Goal: Task Accomplishment & Management: Use online tool/utility

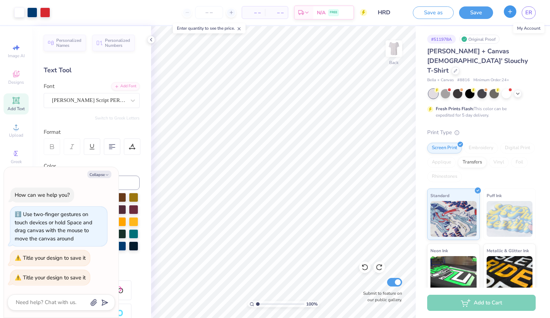
click at [514, 15] on button "button" at bounding box center [510, 11] width 13 height 13
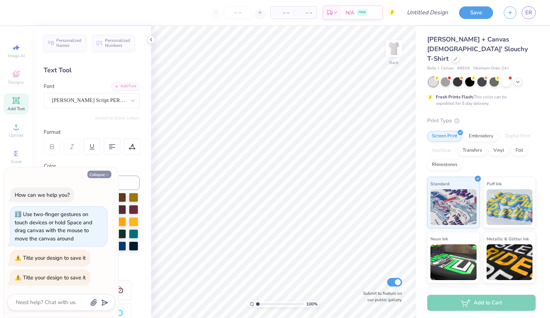
click at [95, 177] on button "Collapse" at bounding box center [99, 175] width 24 height 8
type textarea "x"
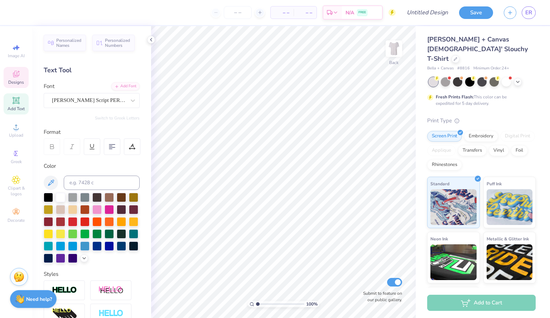
click at [11, 78] on div "Designs" at bounding box center [16, 77] width 25 height 21
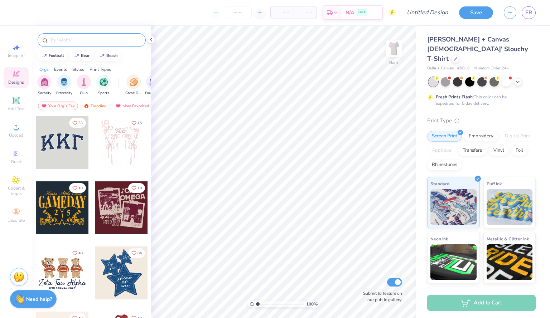
click at [63, 38] on input "text" at bounding box center [95, 40] width 92 height 7
type input "baseball"
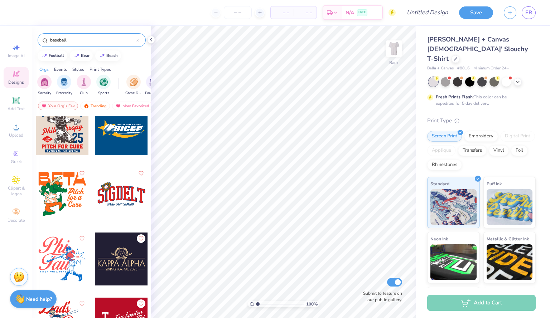
scroll to position [521, 0]
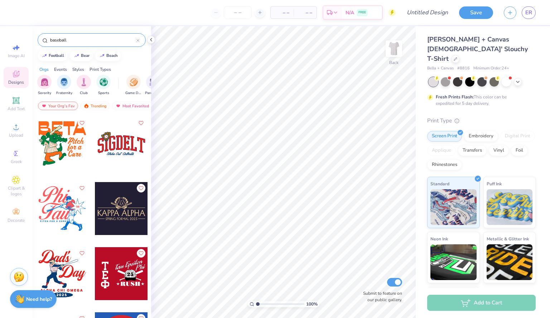
click at [64, 203] on div at bounding box center [62, 208] width 53 height 53
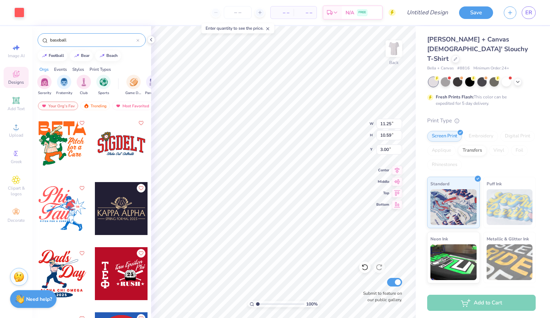
type input "7.33"
type input "3.91"
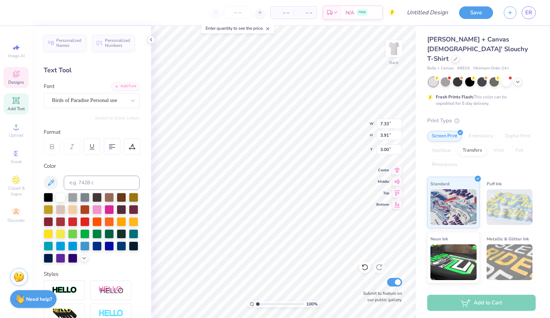
scroll to position [6, 1]
type textarea "a"
type textarea "A"
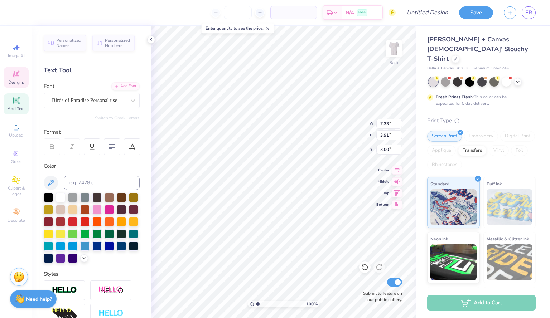
type textarea "Alpha Delta"
type input "8.55"
type input "1.97"
type input "4.40"
type input "5.38"
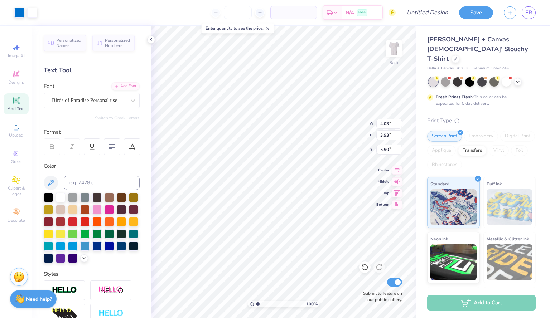
type input "0.77"
type input "0.84"
type input "0.45"
type input "2.78"
type input "2.55"
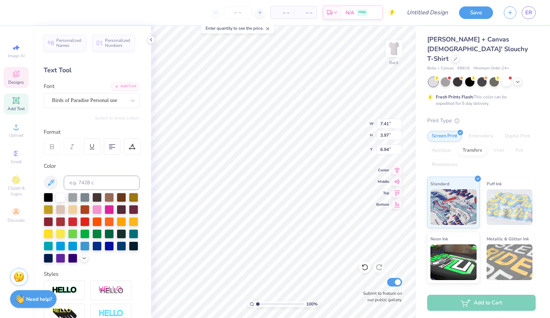
type input "0.50"
type input "6.24"
type textarea "Pi"
type input "4.04"
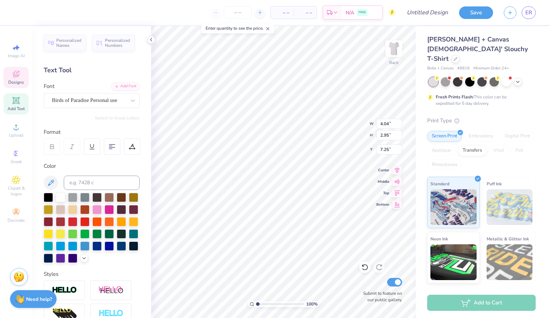
type input "2.95"
type input "7.05"
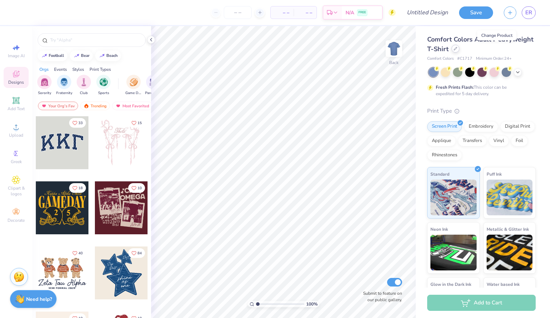
click at [457, 48] on icon at bounding box center [455, 48] width 3 height 3
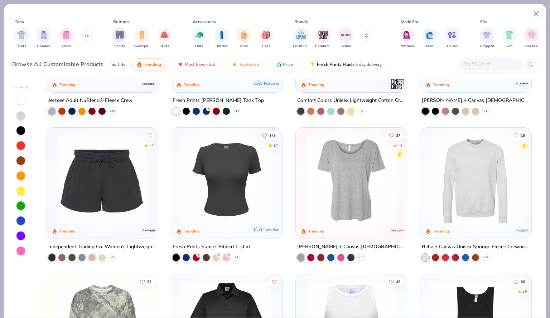
scroll to position [2442, 0]
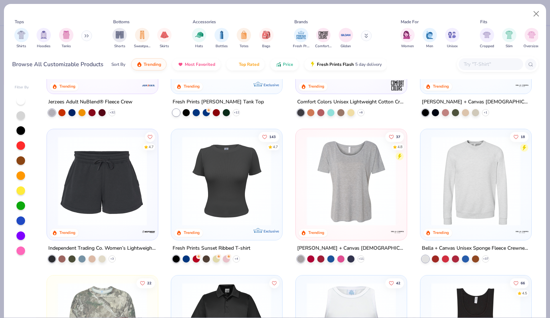
click at [342, 207] on img at bounding box center [351, 181] width 97 height 90
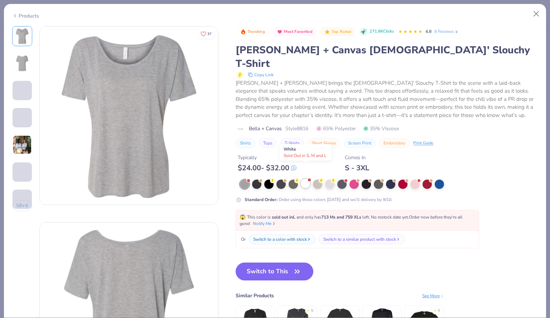
click at [305, 179] on div at bounding box center [305, 183] width 9 height 9
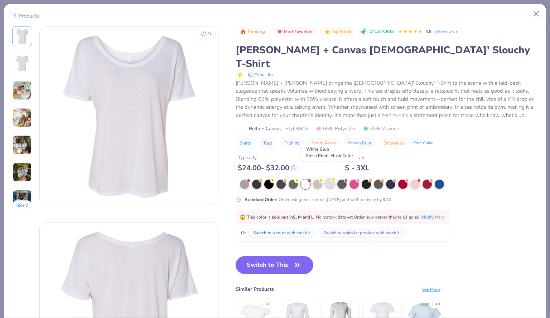
click at [329, 179] on div at bounding box center [329, 183] width 9 height 9
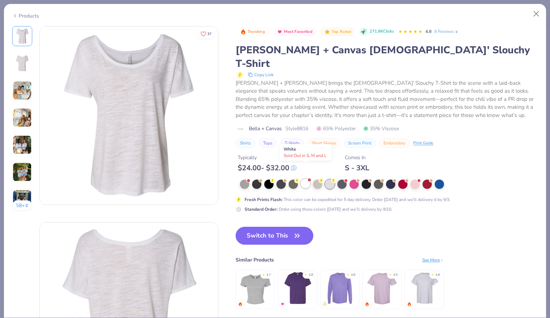
click at [305, 179] on div at bounding box center [305, 183] width 9 height 9
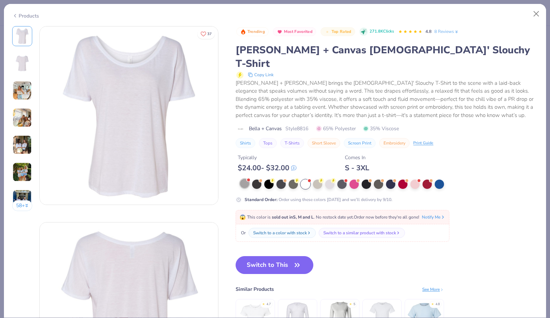
click at [243, 179] on div at bounding box center [244, 183] width 9 height 9
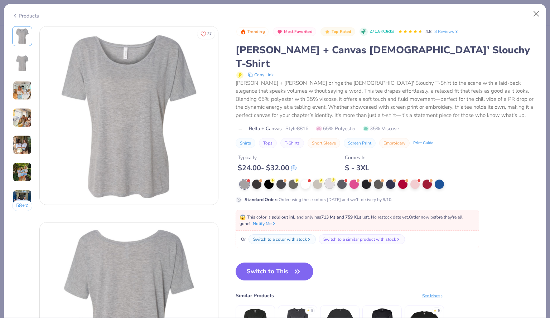
click at [329, 179] on div at bounding box center [329, 183] width 9 height 9
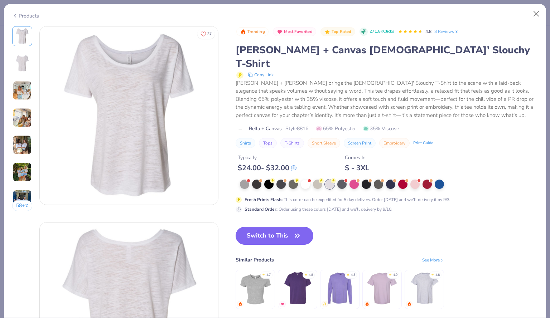
click at [266, 227] on button "Switch to This" at bounding box center [275, 236] width 78 height 18
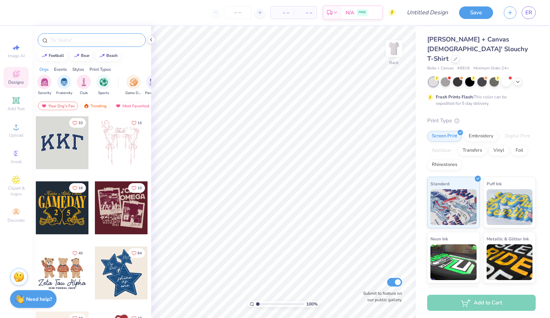
click at [107, 37] on input "text" at bounding box center [95, 40] width 92 height 7
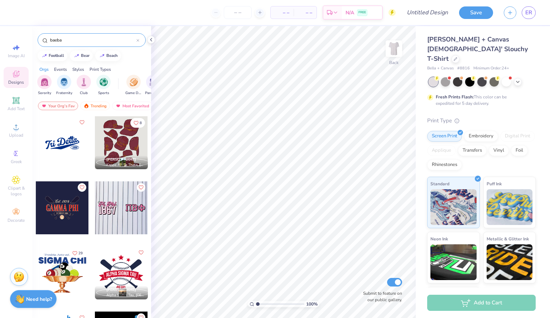
click at [80, 42] on input "baeba" at bounding box center [92, 40] width 87 height 7
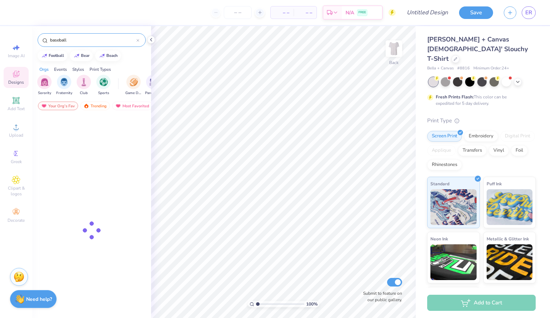
type input "baseball"
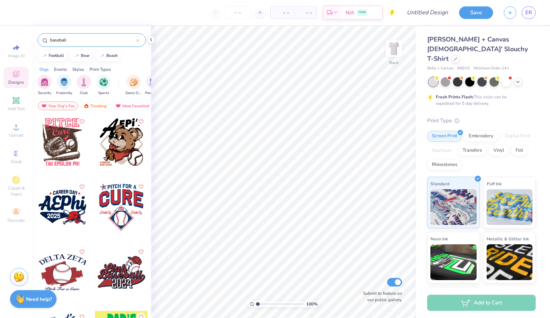
scroll to position [1890, 0]
click at [60, 197] on div at bounding box center [61, 207] width 53 height 53
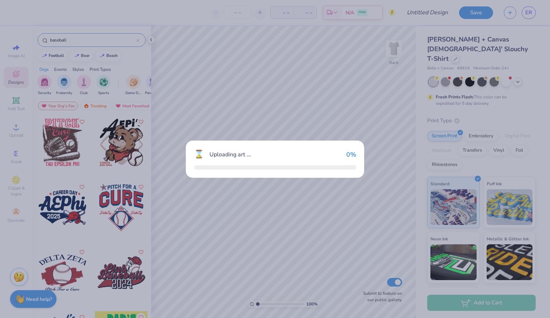
click at [60, 197] on div "⌛ Uploading art ... 0 %" at bounding box center [275, 159] width 550 height 318
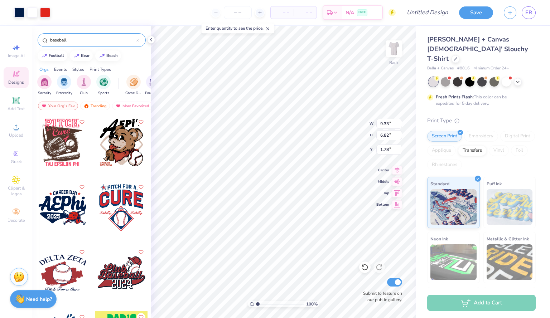
type input "9.33"
type input "6.82"
type input "4.22"
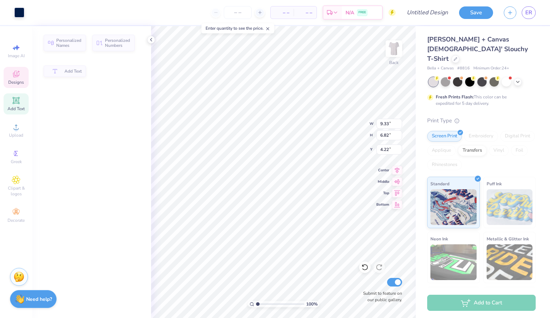
type input "4.80"
type input "1.01"
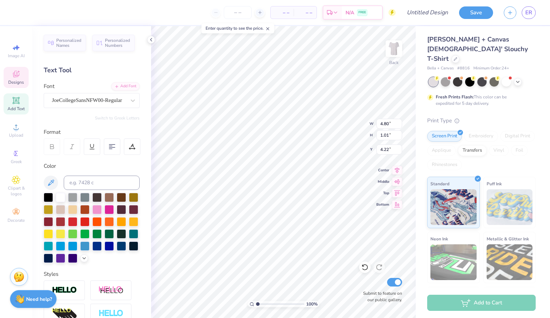
scroll to position [6, 3]
type textarea "Home run derby"
type input "4.07"
type input "4.94"
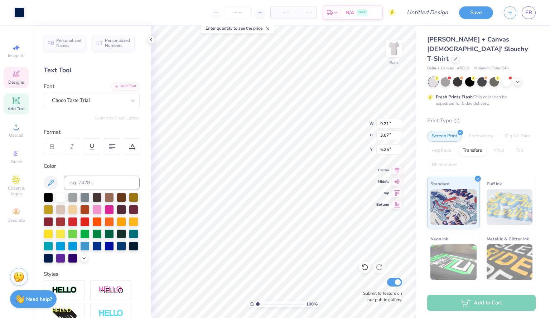
scroll to position [6, 1]
type textarea "a"
type textarea "ADPI"
type input "5.22"
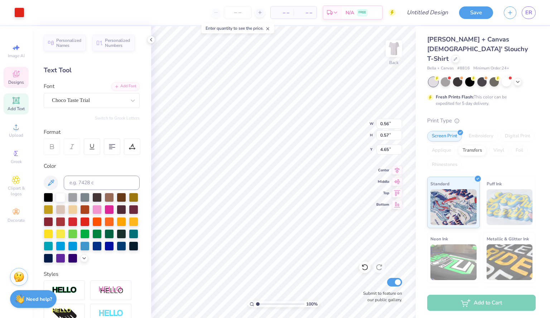
type input "4.65"
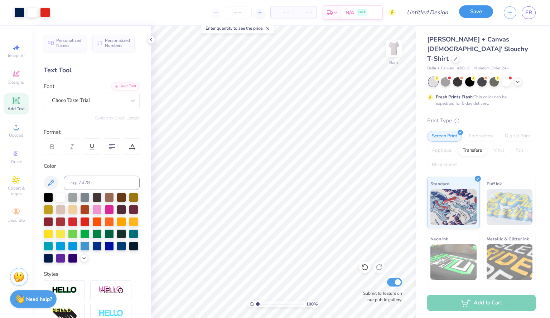
click at [473, 15] on button "Save" at bounding box center [476, 11] width 34 height 13
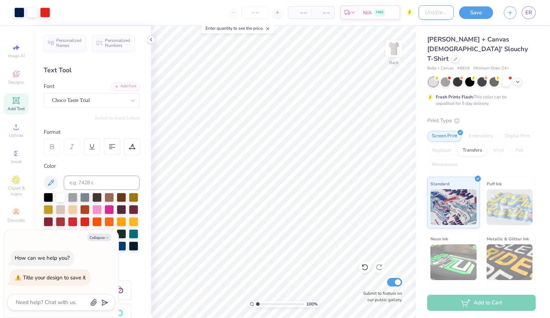
type textarea "x"
click at [428, 12] on input "Design Title" at bounding box center [436, 12] width 35 height 14
type input "h"
type textarea "x"
type input "hr"
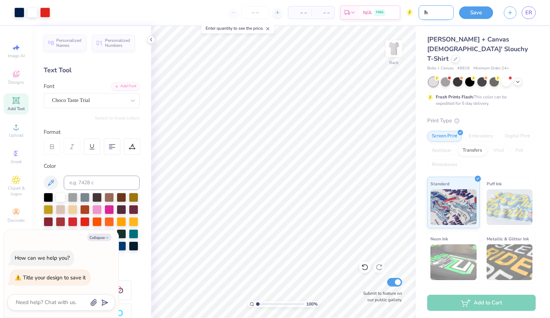
type textarea "x"
type input "h"
type textarea "x"
type input "H"
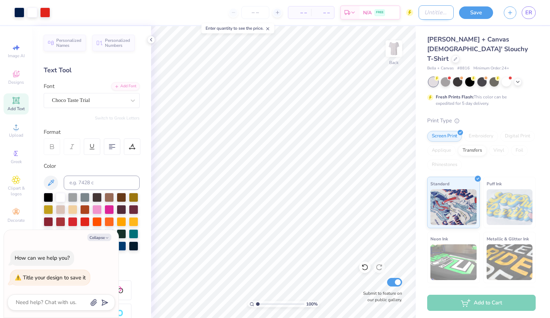
type textarea "x"
type input "HR"
type textarea "x"
type input "HRD"
type textarea "x"
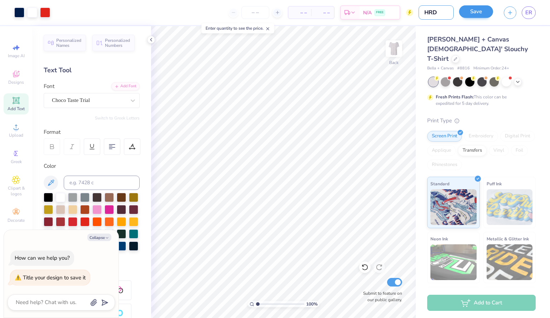
type input "HRD"
click at [479, 14] on button "Save" at bounding box center [476, 11] width 34 height 13
click at [255, 11] on input "number" at bounding box center [255, 12] width 28 height 13
type input "1"
type textarea "x"
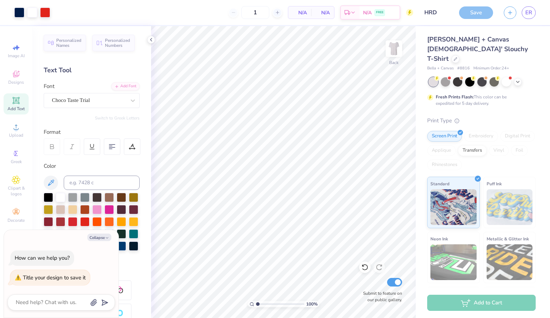
type input "12"
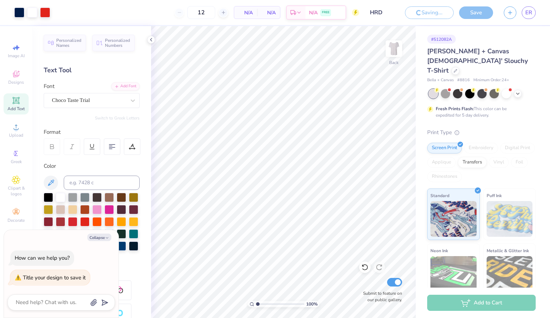
type textarea "x"
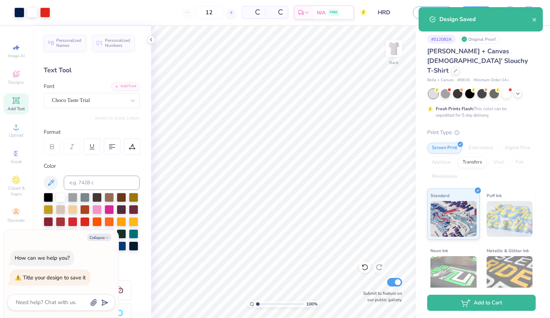
type input "12"
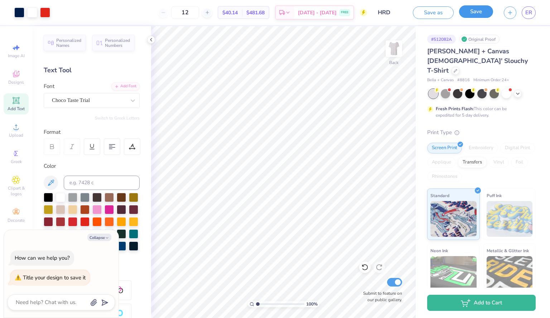
click at [480, 16] on button "Save" at bounding box center [476, 11] width 34 height 13
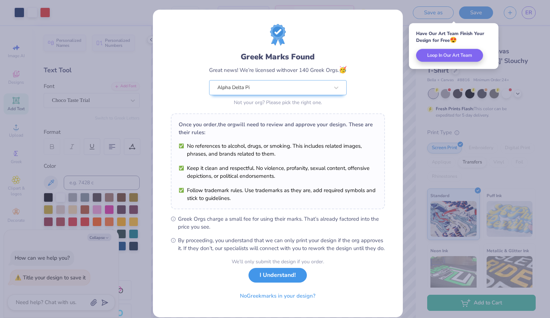
click at [276, 283] on button "I Understand!" at bounding box center [278, 275] width 58 height 15
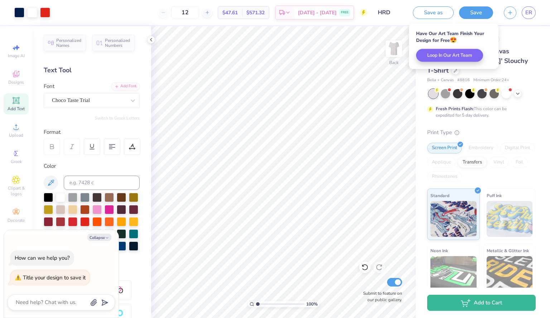
type textarea "x"
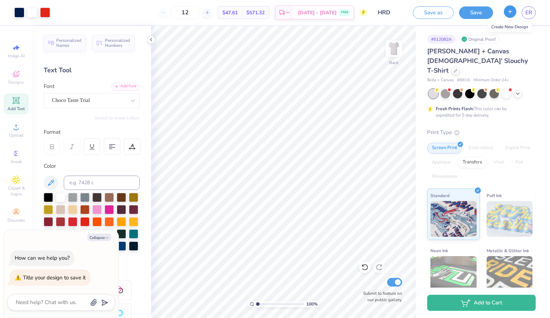
click at [508, 13] on icon "button" at bounding box center [510, 12] width 6 height 6
type textarea "x"
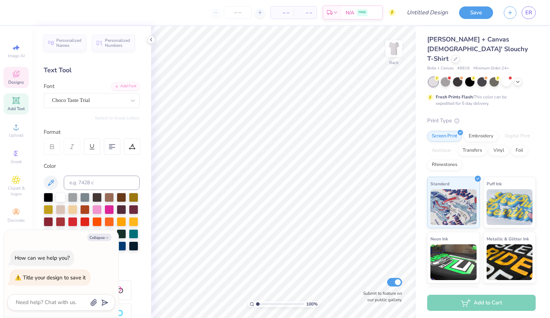
click at [16, 75] on icon at bounding box center [16, 74] width 6 height 6
type textarea "x"
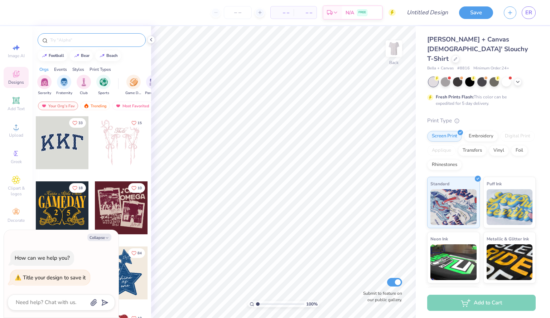
click at [90, 45] on div at bounding box center [92, 40] width 108 height 14
click at [92, 42] on input "text" at bounding box center [95, 40] width 92 height 7
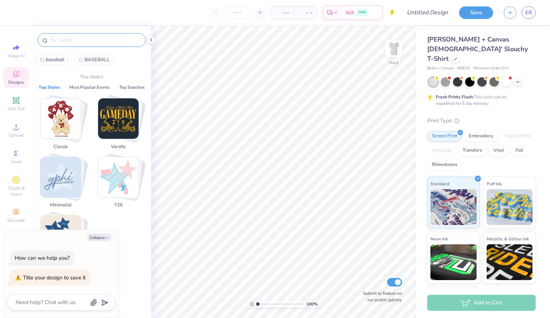
type input "N"
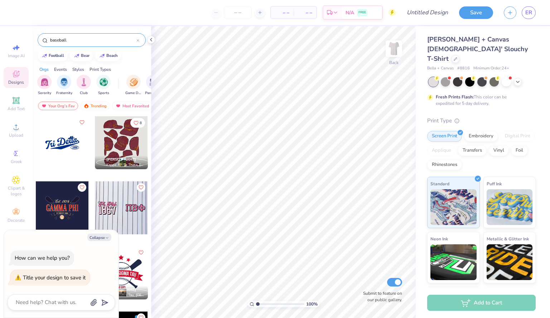
type input "baseball"
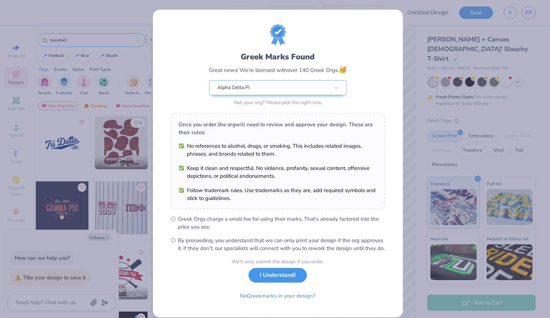
click at [285, 283] on button "I Understand!" at bounding box center [278, 275] width 58 height 15
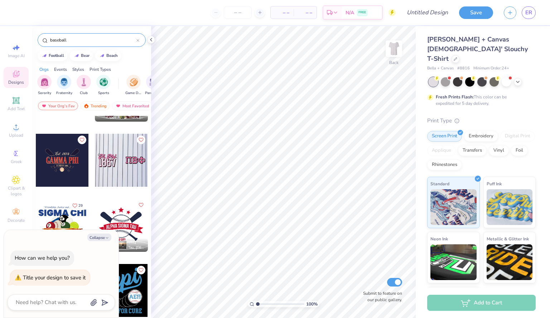
scroll to position [50, 0]
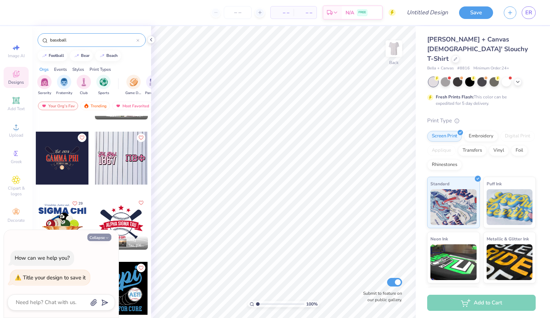
click at [102, 238] on button "Collapse" at bounding box center [99, 238] width 24 height 8
type textarea "x"
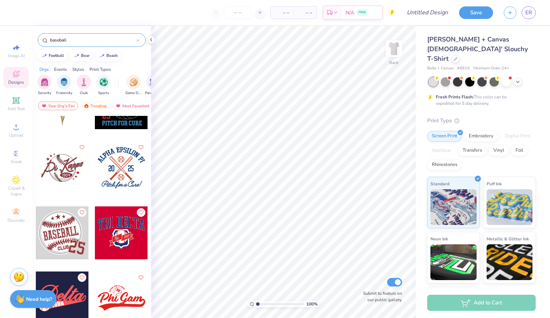
scroll to position [239, 0]
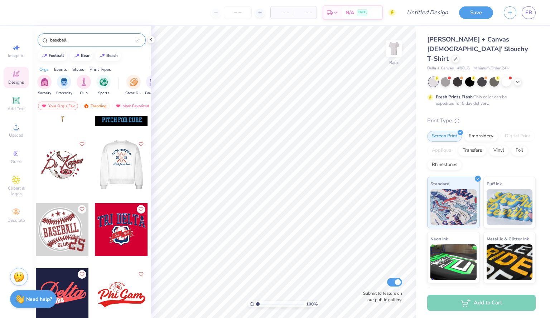
click at [95, 164] on div at bounding box center [68, 164] width 53 height 53
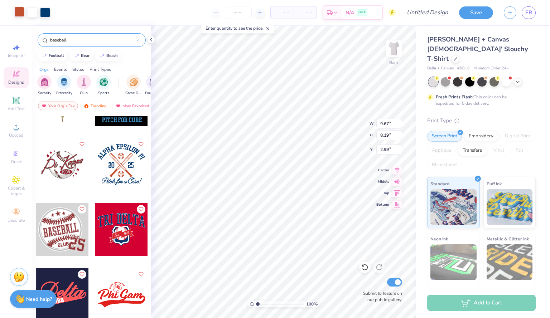
click at [20, 14] on div at bounding box center [19, 12] width 10 height 10
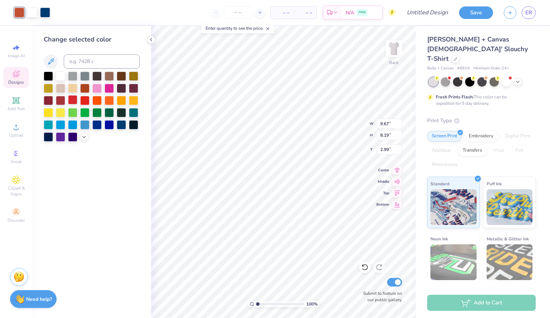
click at [74, 97] on div at bounding box center [72, 99] width 9 height 9
click at [85, 102] on div at bounding box center [84, 99] width 9 height 9
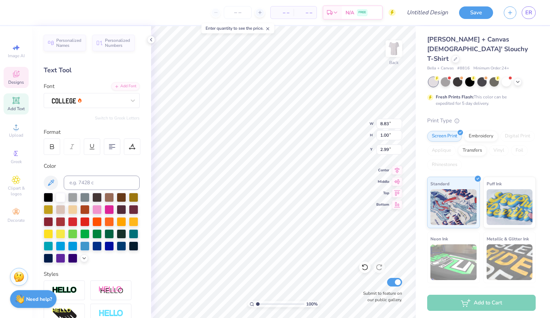
scroll to position [6, 3]
type textarea "A"
type textarea "Alpha delta pi"
type input "2.50"
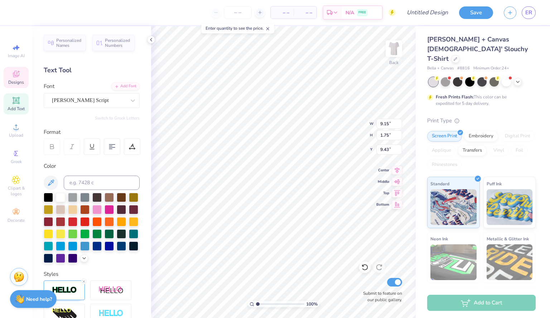
scroll to position [6, 1]
type textarea "h"
type textarea "H"
type textarea "Home Run Derby"
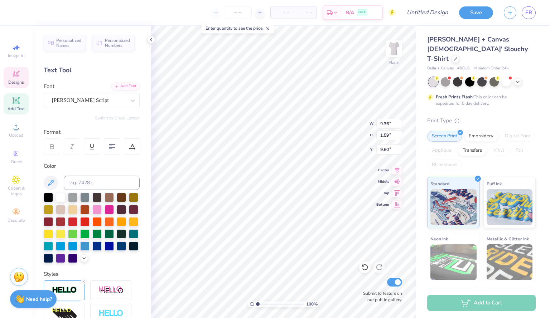
type input "9.36"
type input "1.59"
type input "9.69"
click at [524, 12] on link "ER" at bounding box center [529, 12] width 14 height 13
